Goal: Check status: Check status

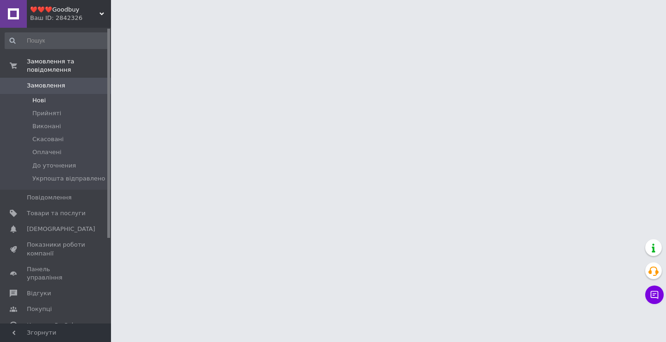
click at [42, 96] on span "Нові" at bounding box center [38, 100] width 13 height 8
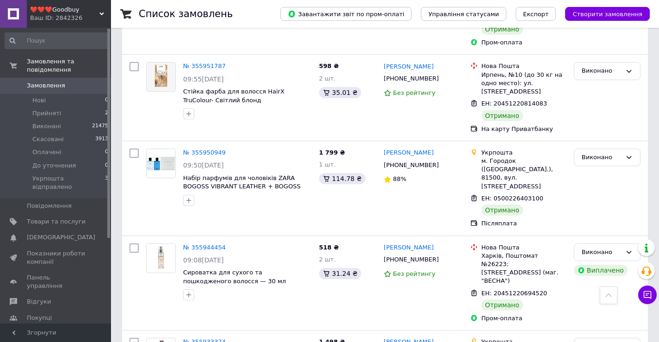
scroll to position [3986, 0]
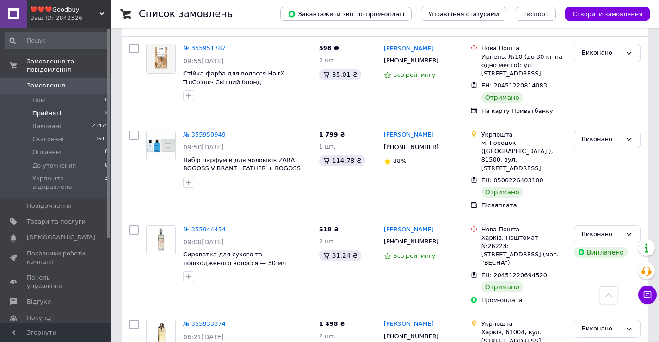
click at [34, 109] on span "Прийняті" at bounding box center [46, 113] width 29 height 8
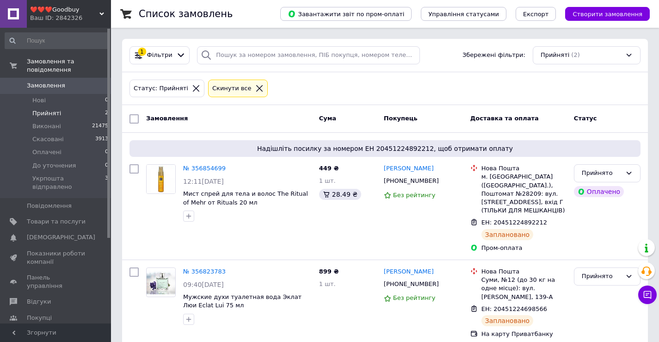
click at [80, 107] on li "Прийняті 2" at bounding box center [57, 113] width 114 height 13
click at [41, 109] on span "Прийняті" at bounding box center [46, 113] width 29 height 8
click at [42, 109] on span "Прийняті" at bounding box center [46, 113] width 29 height 8
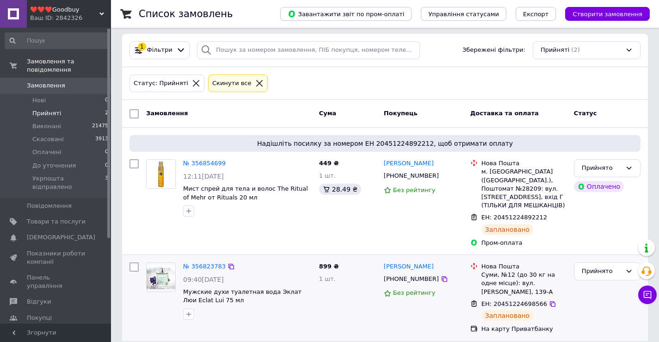
scroll to position [6, 0]
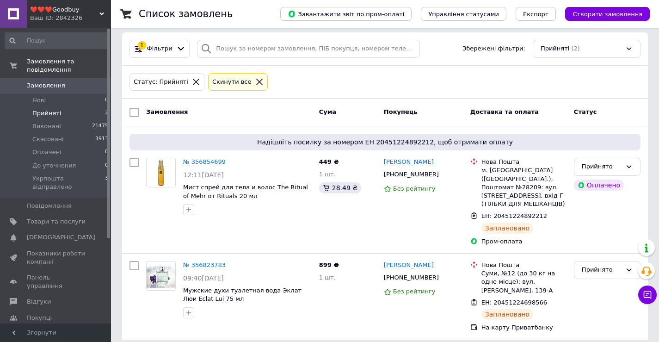
click at [57, 109] on span "Прийняті" at bounding box center [46, 113] width 29 height 8
